Goal: Transaction & Acquisition: Purchase product/service

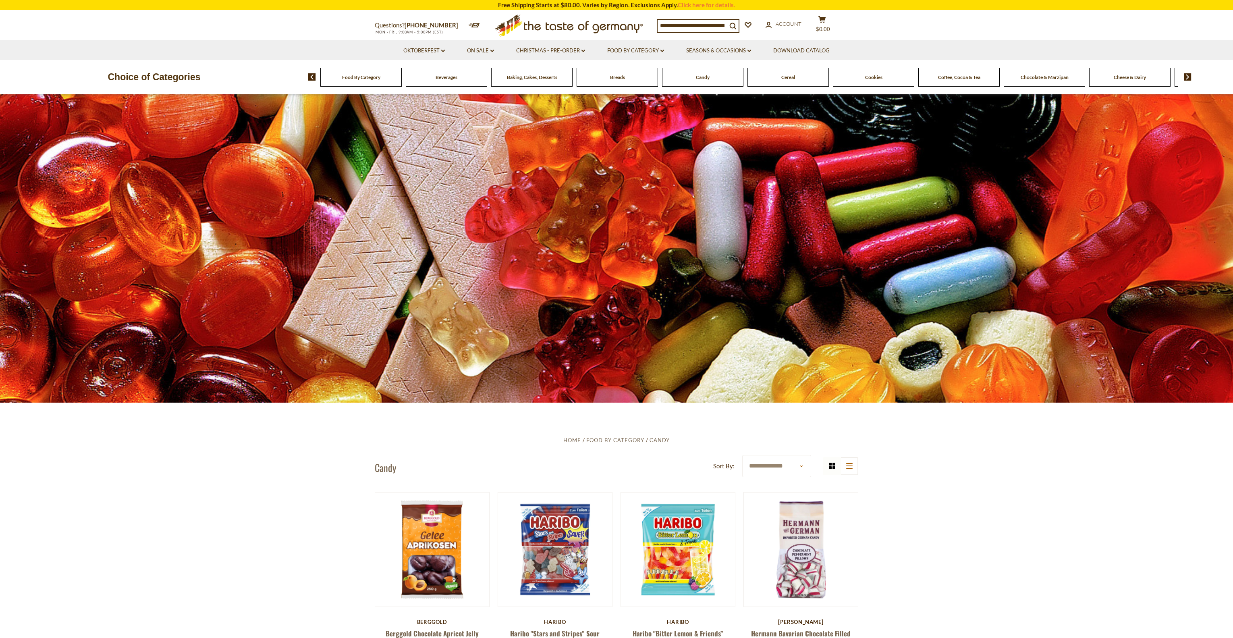
click at [379, 79] on span "Food By Category" at bounding box center [361, 77] width 38 height 6
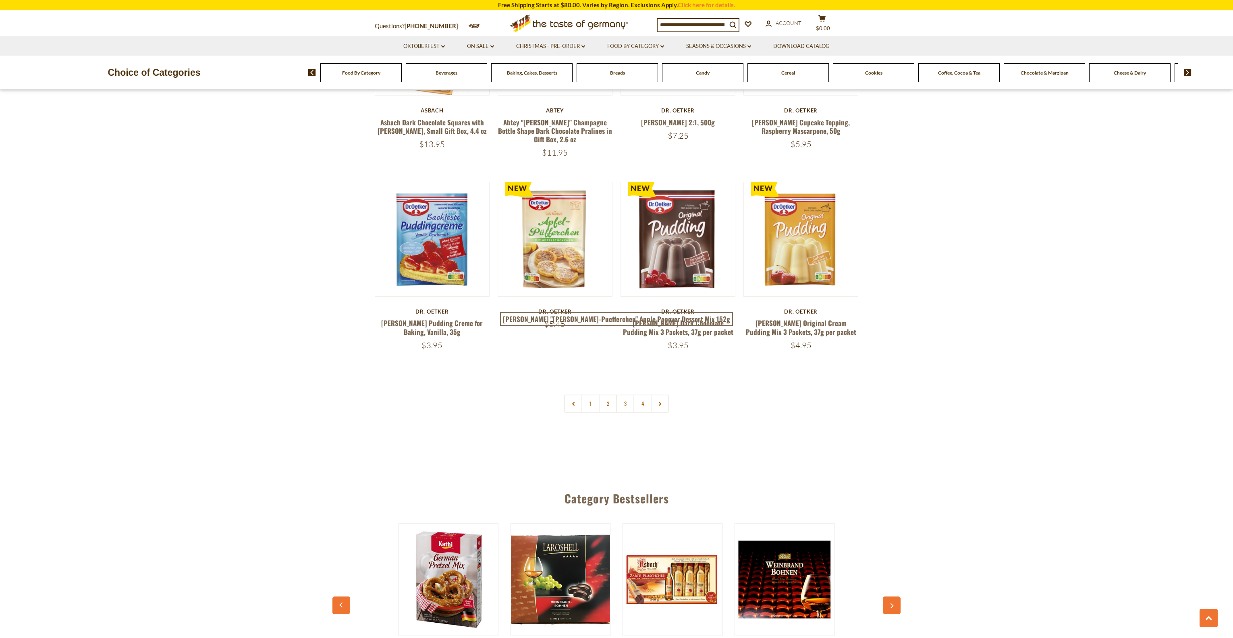
scroll to position [1625, 0]
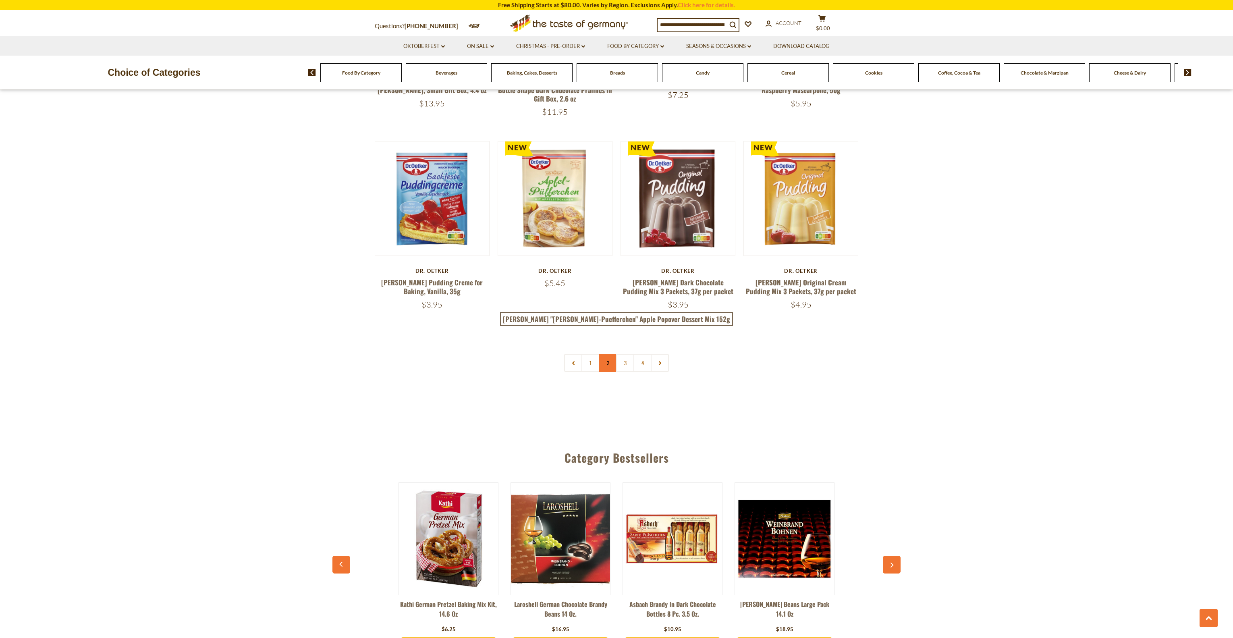
click at [610, 354] on link "2" at bounding box center [608, 363] width 18 height 18
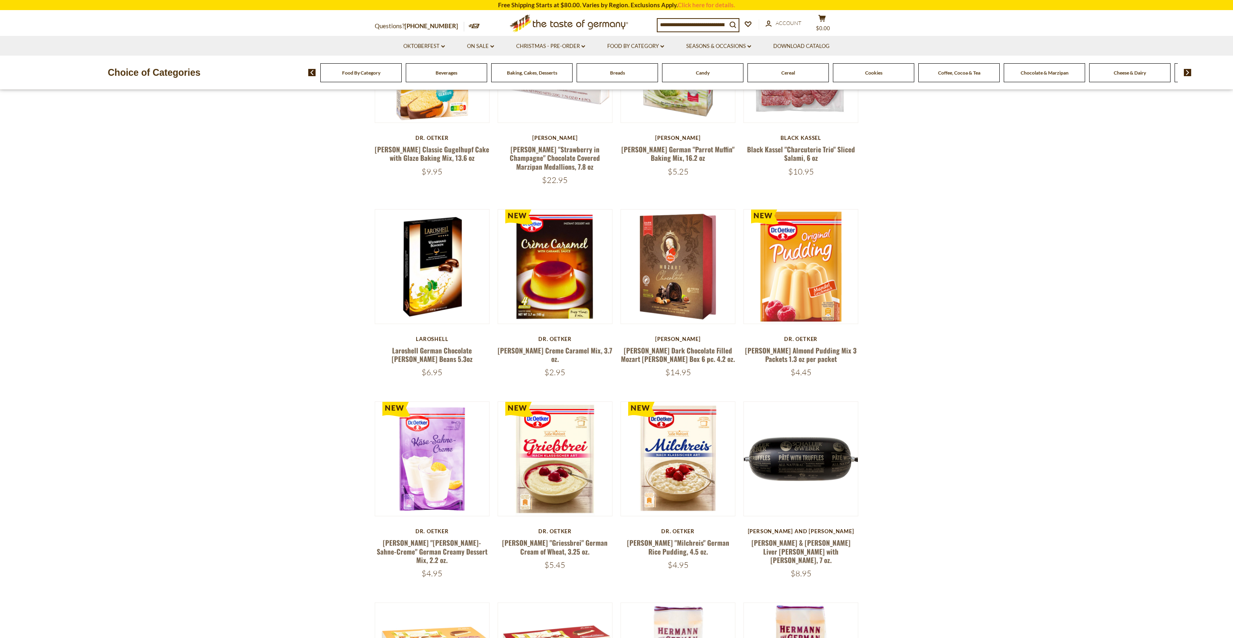
scroll to position [147, 0]
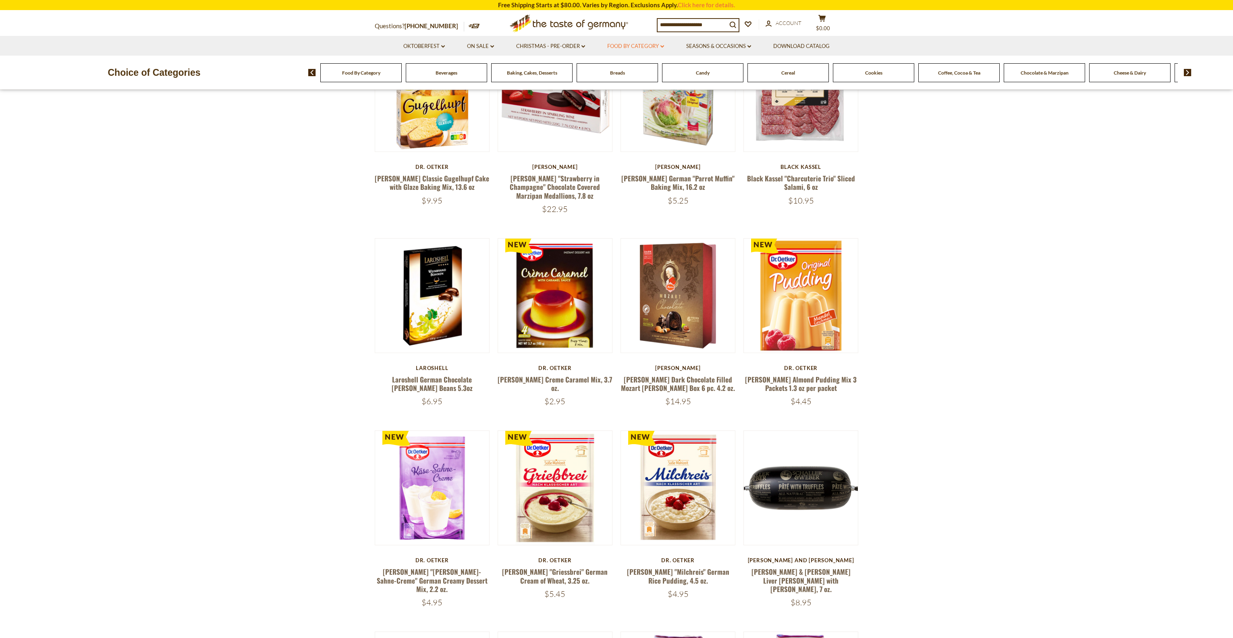
click at [635, 45] on link "Food By Category dropdown_arrow" at bounding box center [635, 46] width 57 height 9
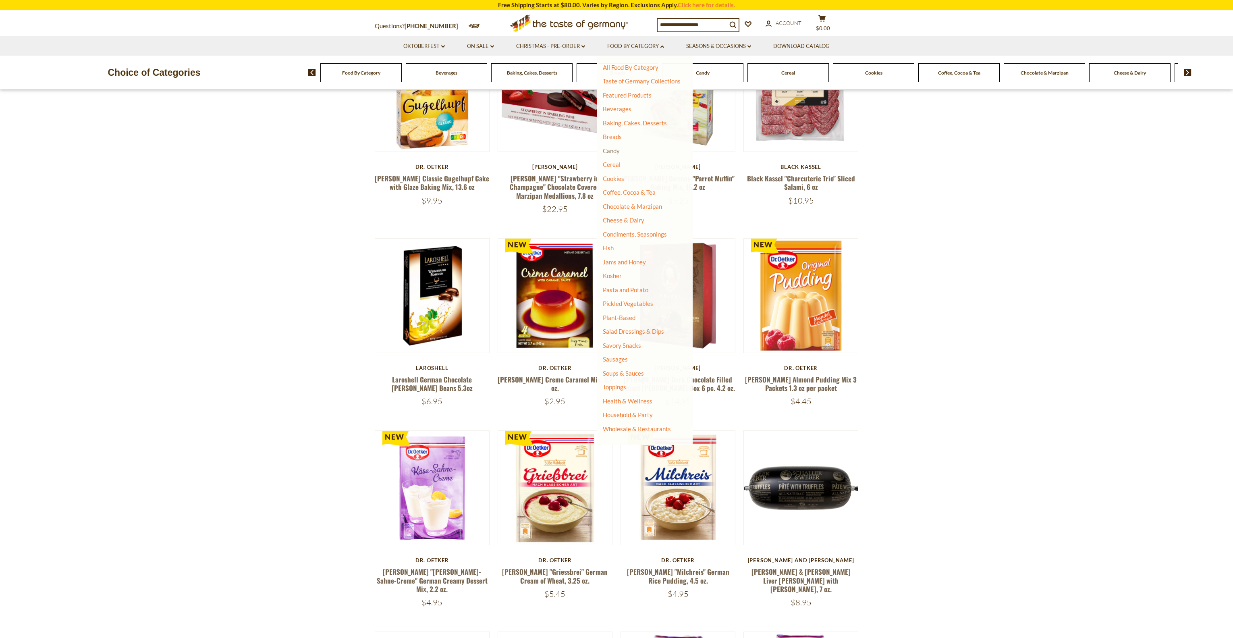
click at [619, 149] on link "Candy" at bounding box center [611, 150] width 17 height 7
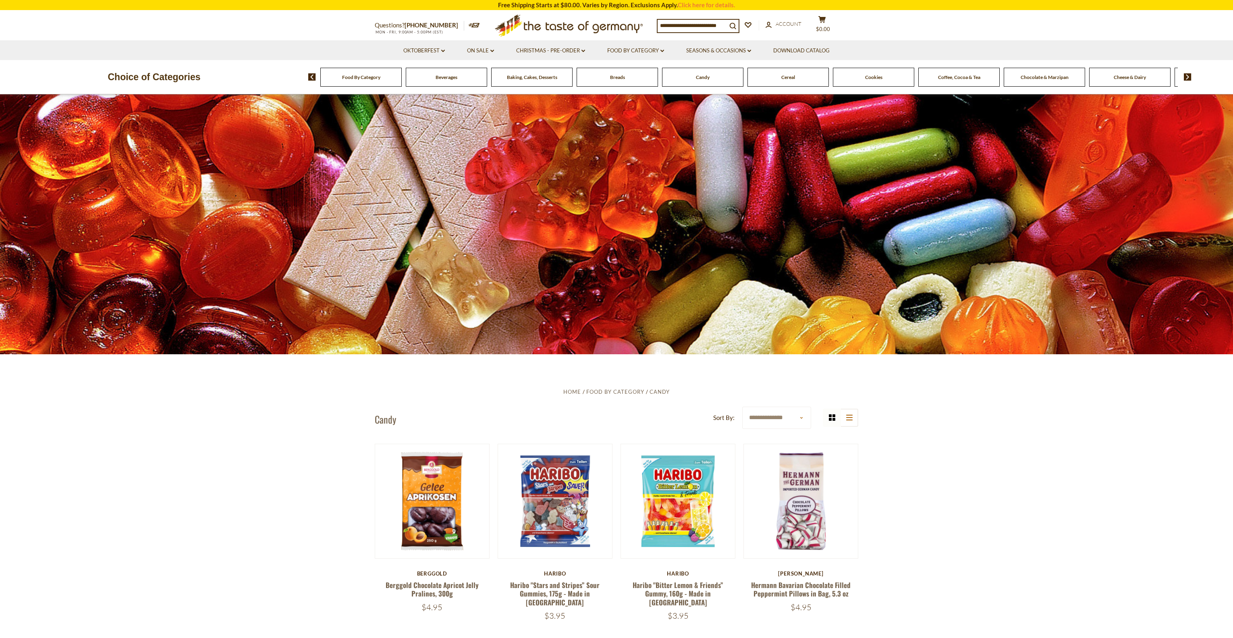
scroll to position [232, 0]
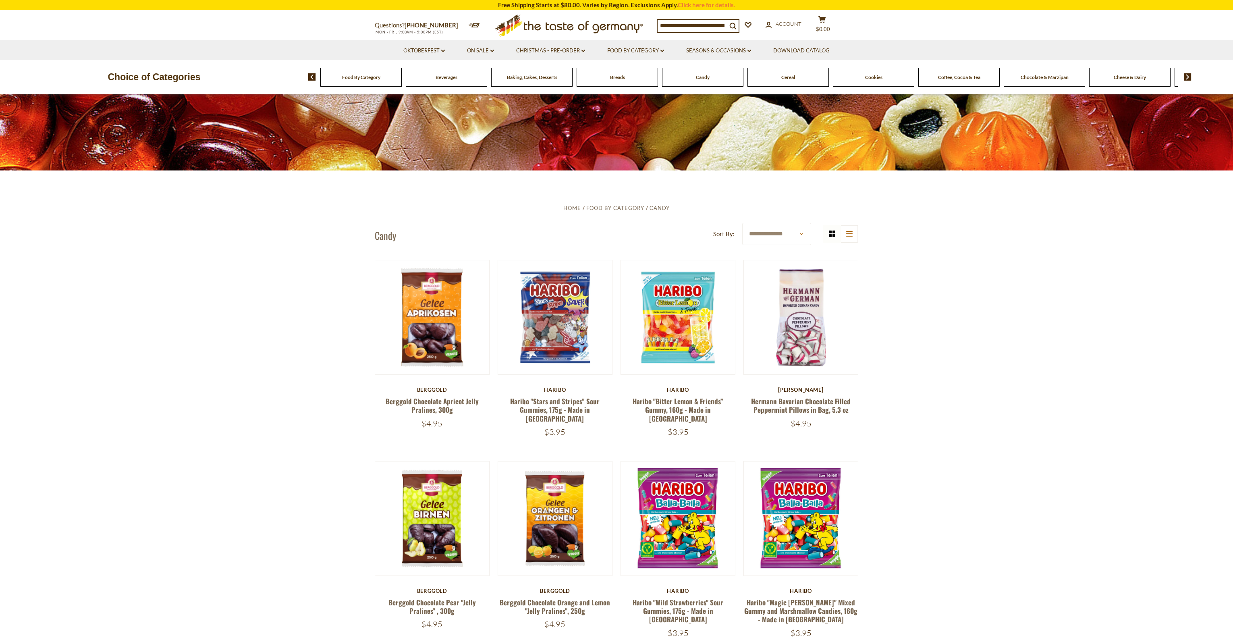
select select "********"
click at [742, 223] on select "**********" at bounding box center [776, 234] width 69 height 22
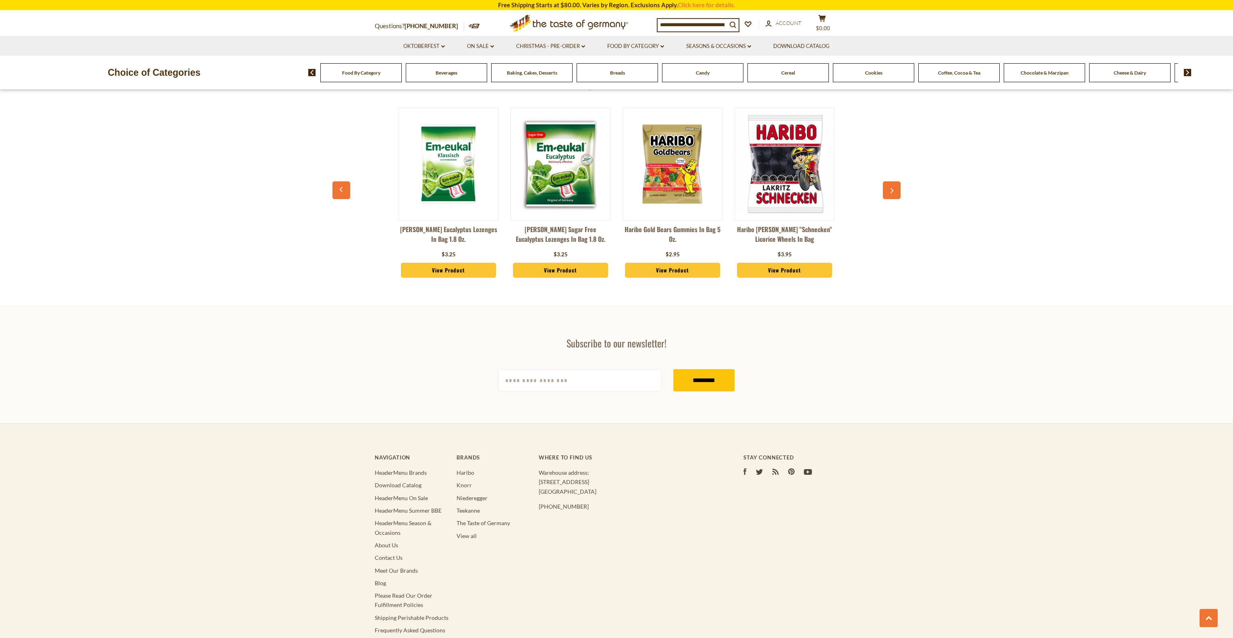
scroll to position [2271, 0]
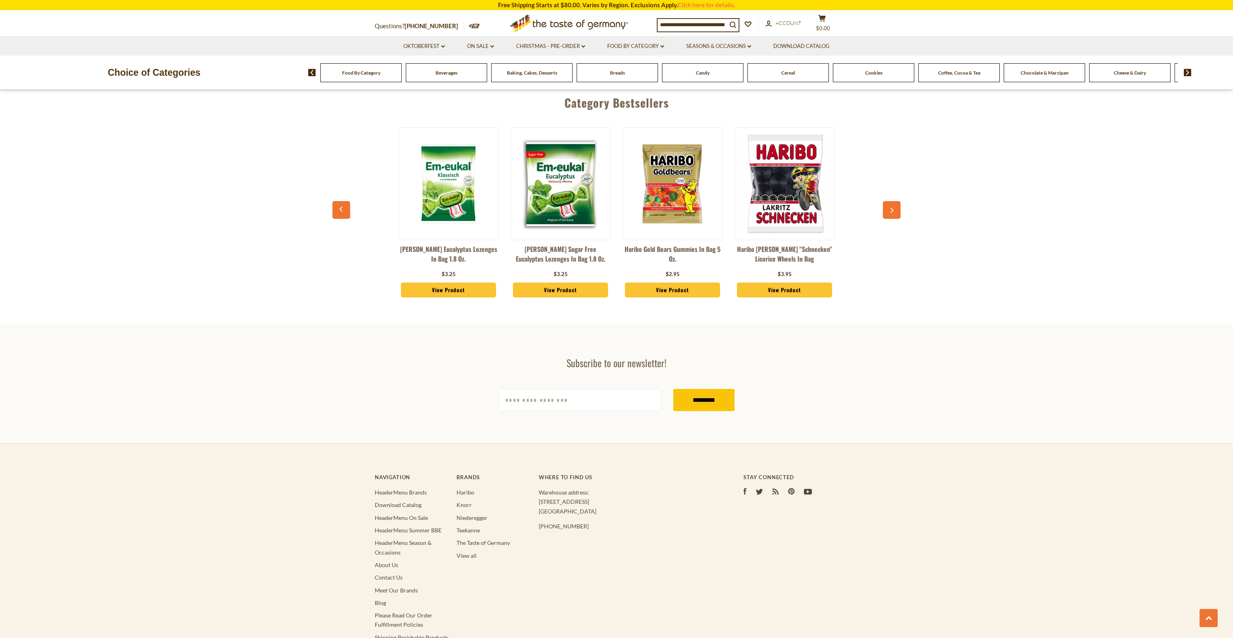
click at [892, 208] on icon "button" at bounding box center [891, 211] width 5 height 6
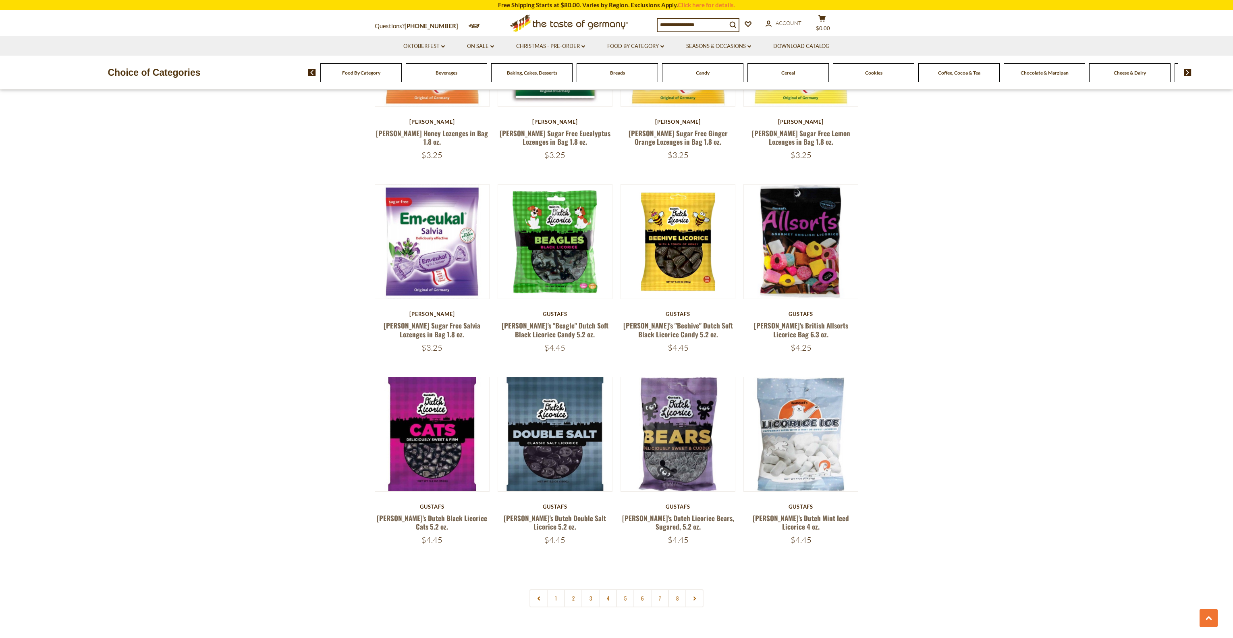
scroll to position [1768, 0]
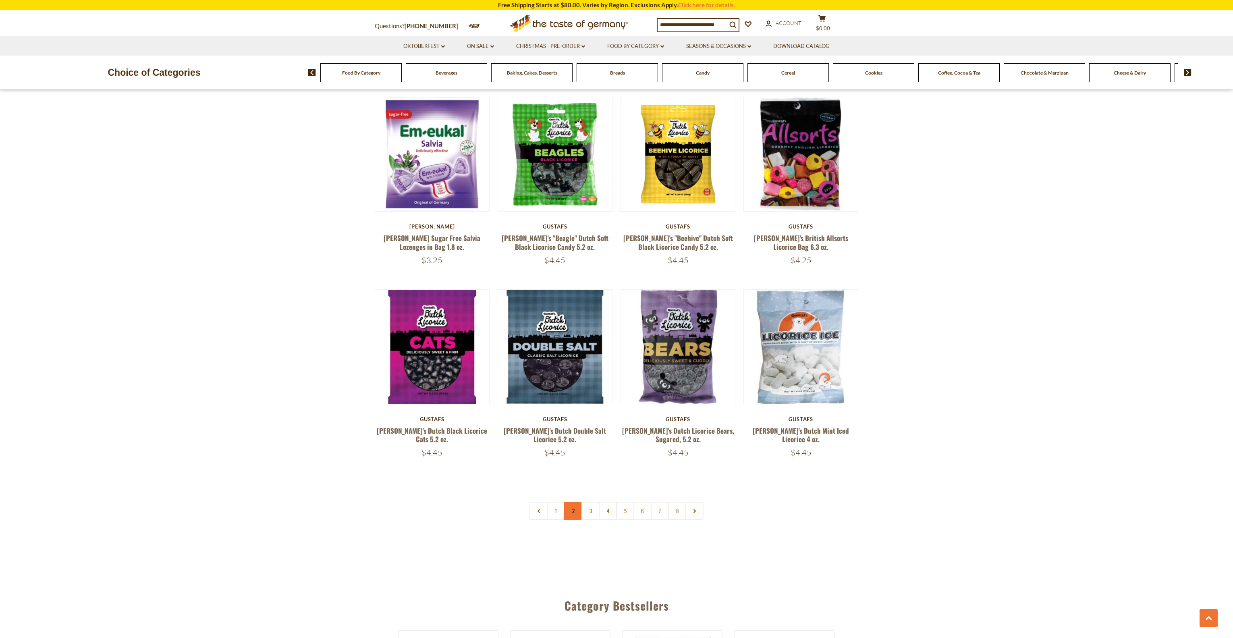
click at [579, 502] on link "2" at bounding box center [573, 511] width 18 height 18
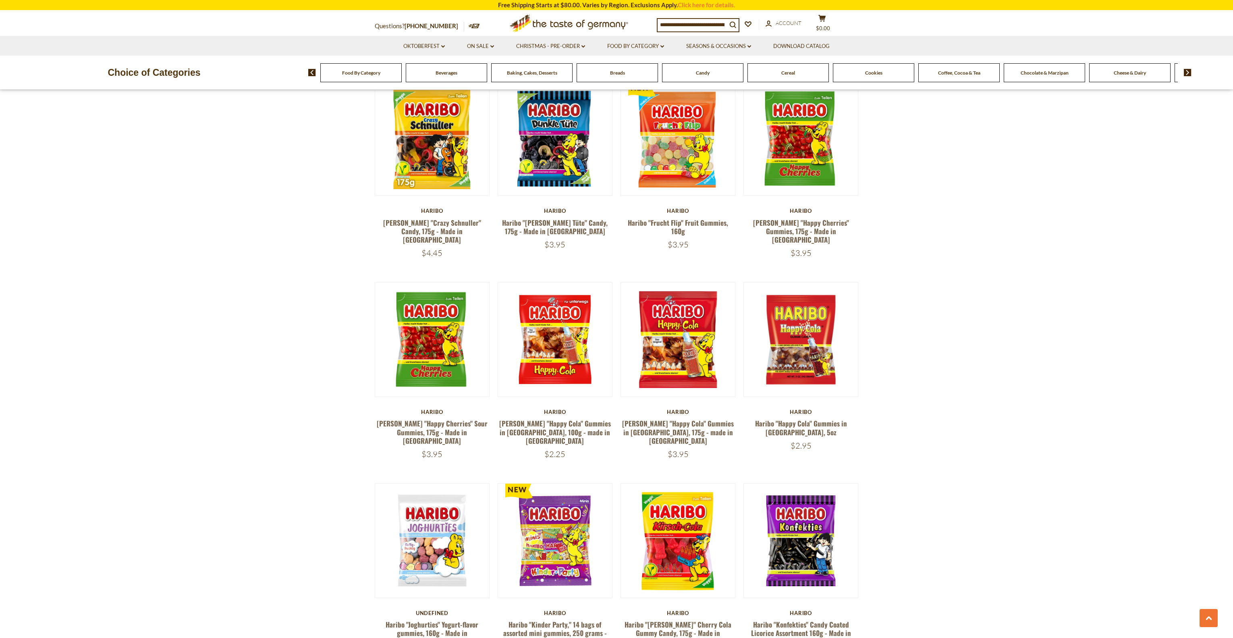
scroll to position [1422, 0]
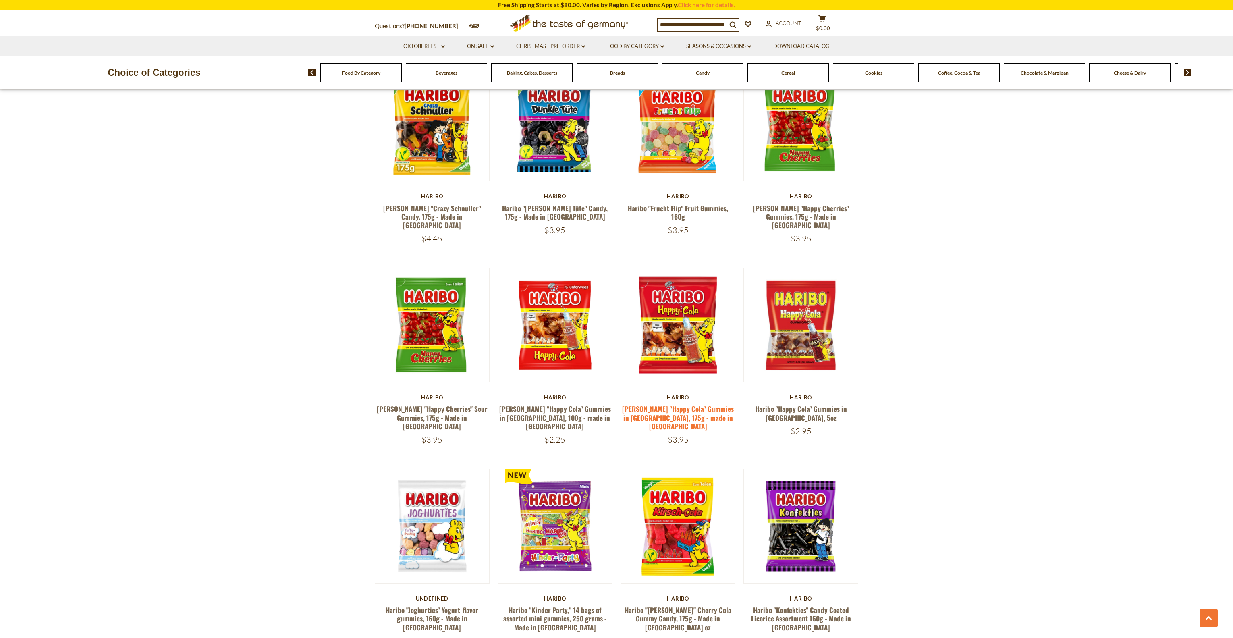
click at [696, 404] on link "[PERSON_NAME] "Happy Cola" Gummies in [GEOGRAPHIC_DATA], 175g - made in [GEOGRA…" at bounding box center [678, 417] width 112 height 27
